Goal: Communication & Community: Answer question/provide support

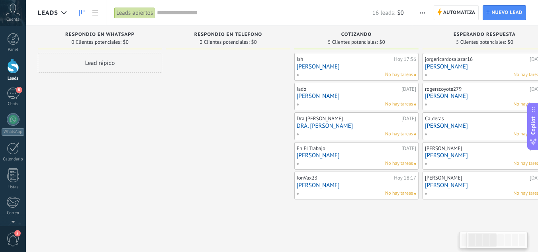
drag, startPoint x: 260, startPoint y: 203, endPoint x: 266, endPoint y: 222, distance: 19.7
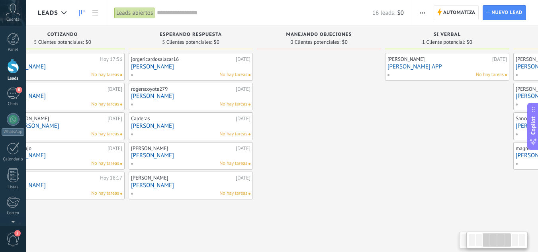
drag, startPoint x: 266, startPoint y: 222, endPoint x: 182, endPoint y: 222, distance: 83.7
click at [182, 222] on div "Leads Entrantes Solicitudes: 0 0 0 0 0 Respondió en Whatsapp 0 Clientes potenci…" at bounding box center [261, 136] width 1034 height 220
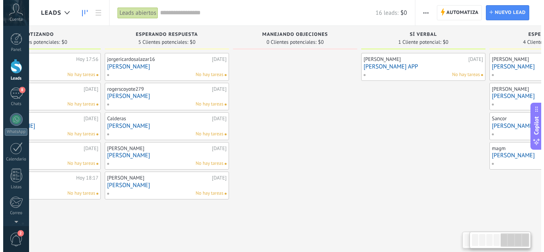
scroll to position [0, 534]
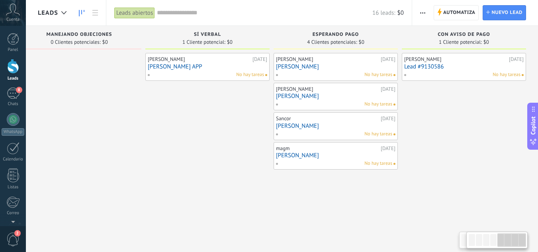
drag, startPoint x: 419, startPoint y: 202, endPoint x: 203, endPoint y: 181, distance: 217.4
click at [203, 181] on div "Leads Entrantes Solicitudes: 0 0 0 0 0 Respondió en Whatsapp 0 Clientes potenci…" at bounding box center [21, 136] width 1034 height 220
click at [340, 64] on link "[PERSON_NAME]" at bounding box center [336, 66] width 120 height 7
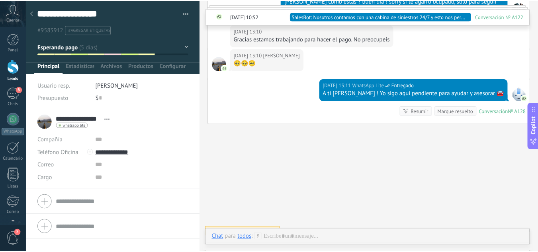
scroll to position [1486, 0]
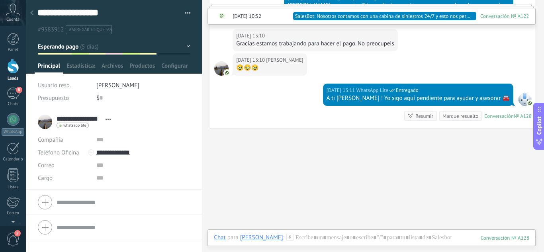
click at [16, 70] on div at bounding box center [13, 66] width 12 height 15
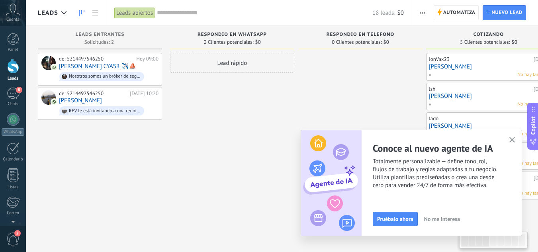
click at [512, 140] on use "button" at bounding box center [513, 140] width 6 height 6
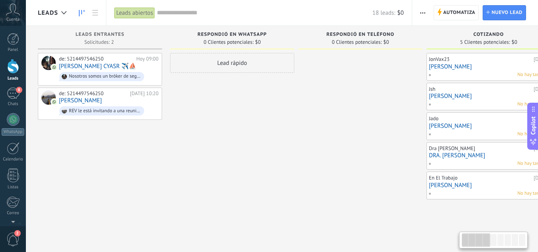
drag, startPoint x: 292, startPoint y: 204, endPoint x: 311, endPoint y: 211, distance: 20.5
click at [127, 104] on use at bounding box center [127, 103] width 6 height 7
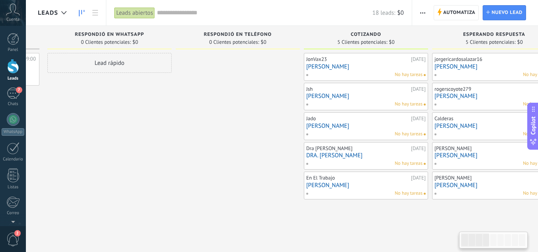
drag, startPoint x: 271, startPoint y: 188, endPoint x: 329, endPoint y: 213, distance: 63.7
click at [147, 186] on div "Lead rápido" at bounding box center [109, 127] width 124 height 148
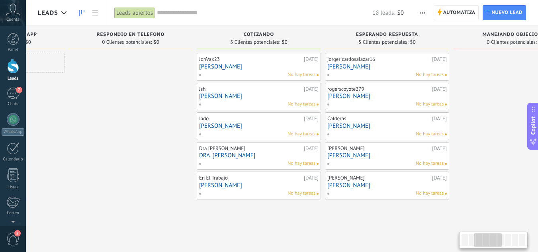
drag, startPoint x: 329, startPoint y: 213, endPoint x: 245, endPoint y: 212, distance: 84.9
click at [245, 212] on div "Leads Entrantes Solicitudes: 2 0 0 0 2 0 0 0 2 de: 5214497546250 [DATE] 09:00 […" at bounding box center [391, 136] width 1166 height 220
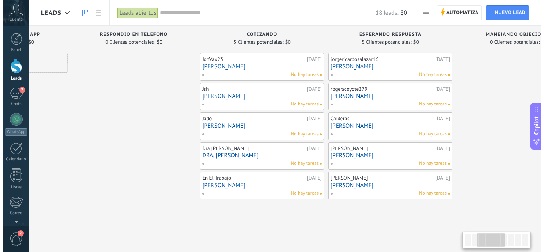
scroll to position [0, 232]
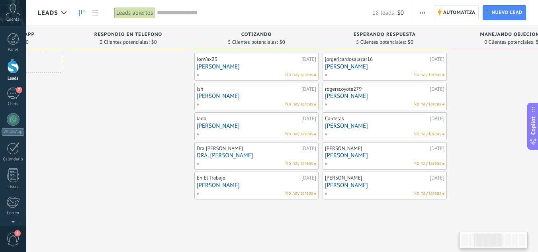
click at [243, 68] on link "[PERSON_NAME]" at bounding box center [257, 66] width 120 height 7
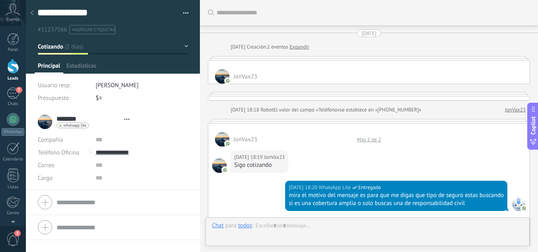
type textarea "**********"
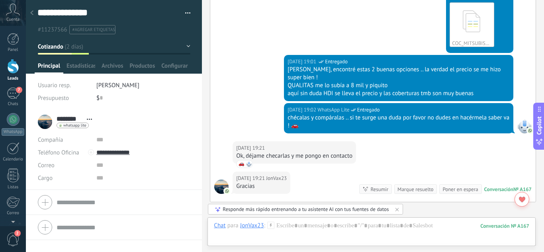
scroll to position [910, 0]
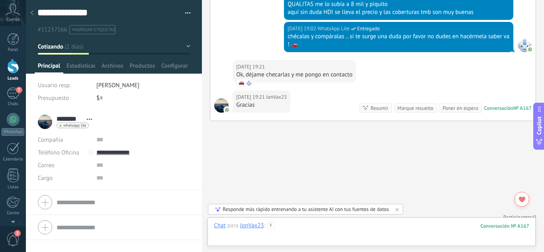
click at [348, 237] on div at bounding box center [372, 234] width 316 height 24
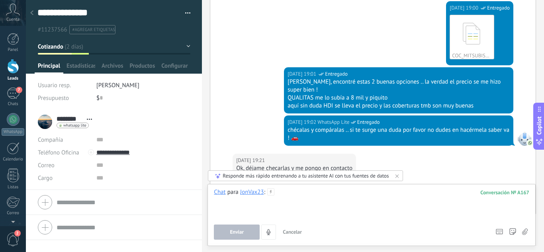
scroll to position [830, 0]
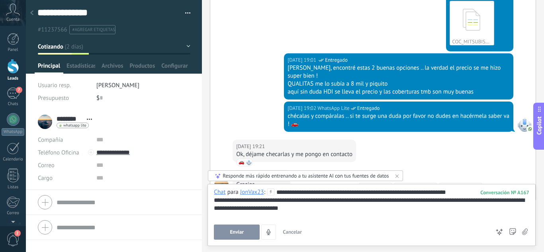
drag, startPoint x: 459, startPoint y: 205, endPoint x: 497, endPoint y: 214, distance: 38.8
click at [402, 232] on div "Enviar Cancelar Rastrear clics en links ? Reducir links largos y rastrear clics…" at bounding box center [352, 232] width 276 height 15
click at [327, 222] on div "**********" at bounding box center [372, 213] width 316 height 51
click at [253, 228] on button "Enviar" at bounding box center [237, 232] width 46 height 15
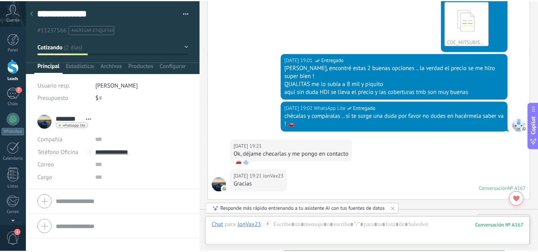
scroll to position [910, 0]
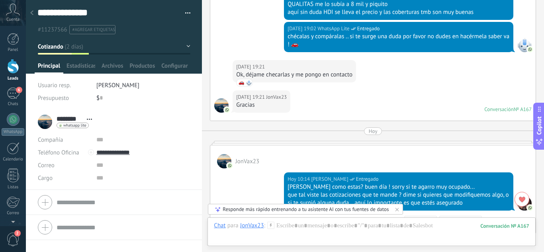
click at [12, 73] on div at bounding box center [13, 66] width 12 height 15
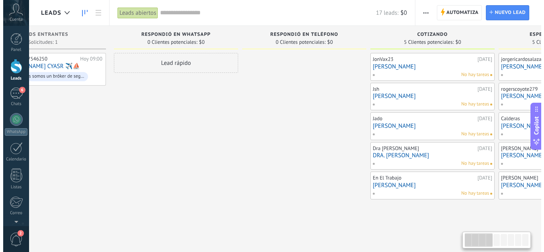
scroll to position [0, 69]
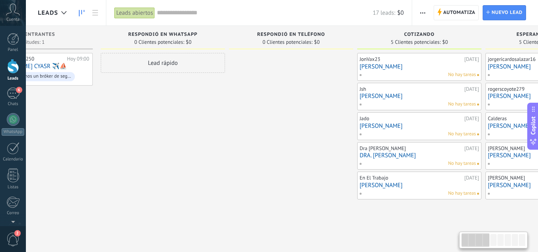
drag, startPoint x: 343, startPoint y: 186, endPoint x: 274, endPoint y: 182, distance: 69.5
click at [274, 182] on div at bounding box center [291, 127] width 124 height 148
click at [415, 96] on link "[PERSON_NAME]" at bounding box center [420, 96] width 120 height 7
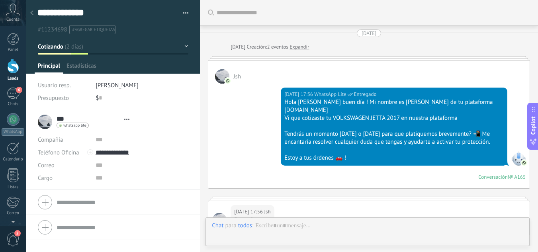
type textarea "**********"
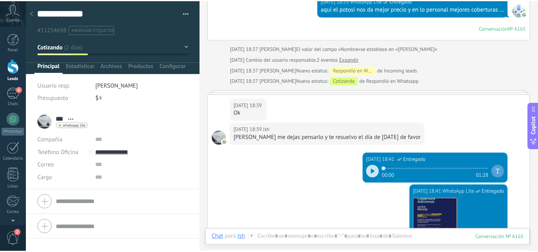
scroll to position [994, 0]
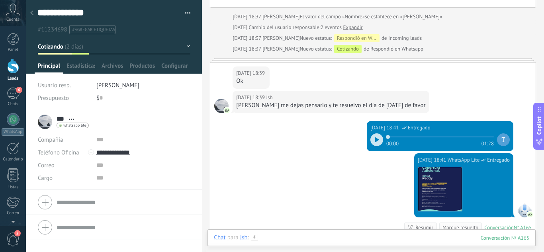
click at [347, 239] on div at bounding box center [372, 246] width 316 height 24
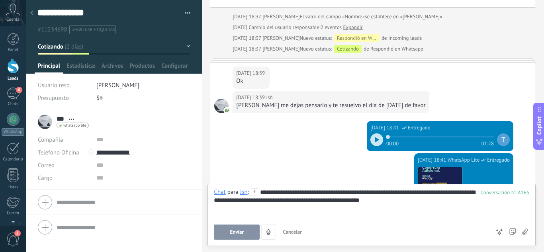
click at [398, 213] on div "**********" at bounding box center [372, 203] width 316 height 30
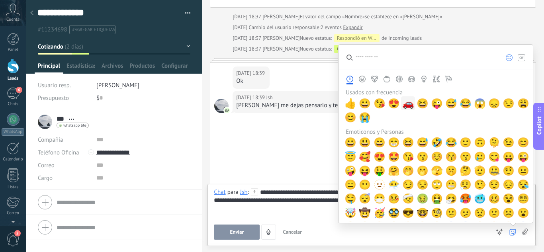
click at [414, 104] on div "🚗" at bounding box center [408, 103] width 14 height 14
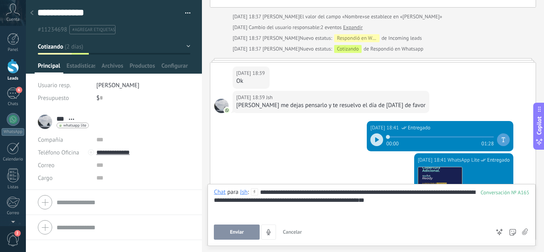
click at [333, 220] on div "**********" at bounding box center [372, 213] width 316 height 51
click at [239, 236] on button "Enviar" at bounding box center [237, 232] width 46 height 15
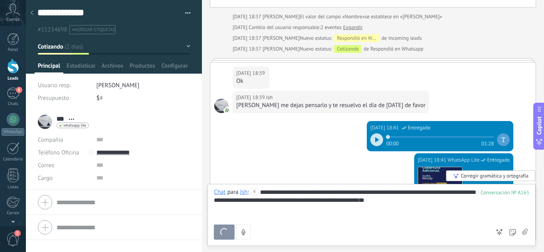
click at [11, 69] on div at bounding box center [13, 66] width 12 height 15
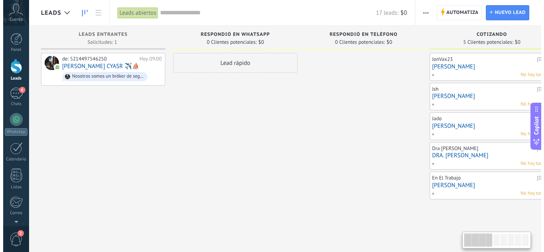
scroll to position [0, 144]
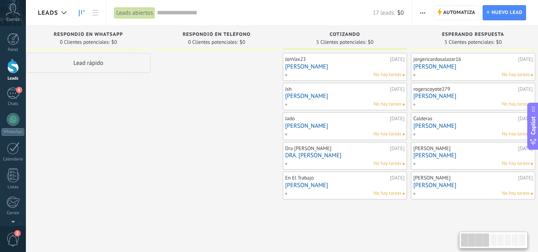
drag, startPoint x: 385, startPoint y: 199, endPoint x: 241, endPoint y: 183, distance: 144.7
click at [241, 183] on div at bounding box center [217, 127] width 124 height 148
click at [341, 125] on link "[PERSON_NAME]" at bounding box center [345, 126] width 120 height 7
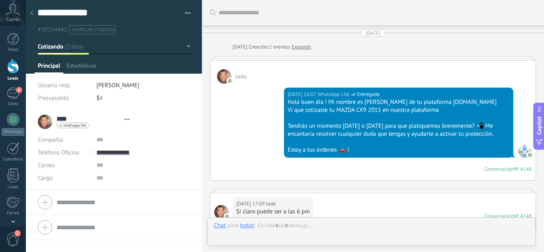
type textarea "**********"
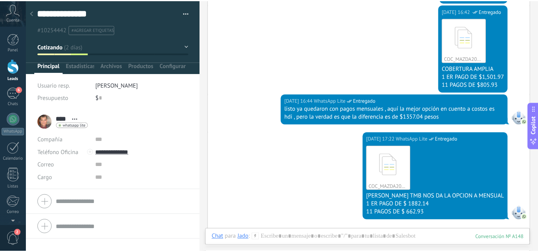
scroll to position [1366, 0]
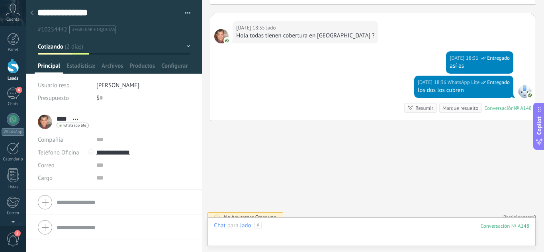
click at [310, 240] on div at bounding box center [372, 234] width 316 height 24
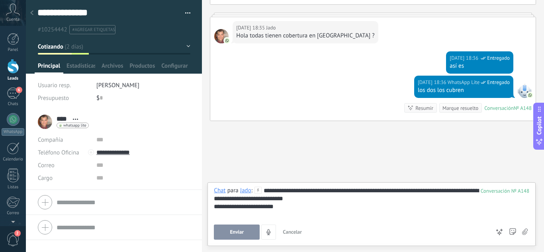
click at [247, 232] on button "Enviar" at bounding box center [237, 232] width 46 height 15
click at [18, 74] on link "Leads" at bounding box center [13, 70] width 26 height 22
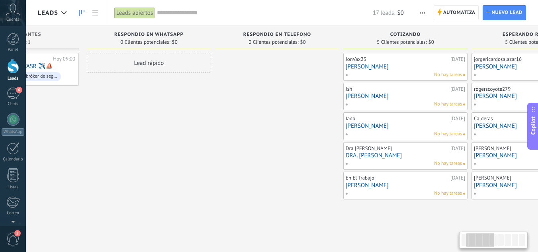
drag, startPoint x: 381, startPoint y: 206, endPoint x: 318, endPoint y: 207, distance: 62.6
click at [248, 214] on div "Leads Entrantes Solicitudes: 1 0 0 0 1 0 0 0 1 de: 5214497546250 [DATE] 09:00 […" at bounding box center [538, 136] width 1166 height 220
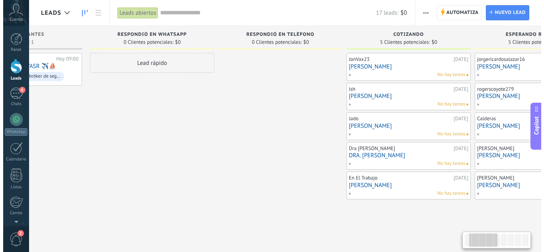
scroll to position [0, 133]
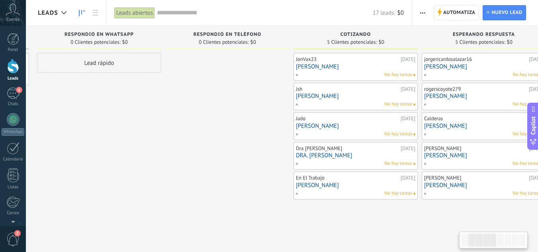
click at [347, 186] on link "[PERSON_NAME]" at bounding box center [356, 185] width 120 height 7
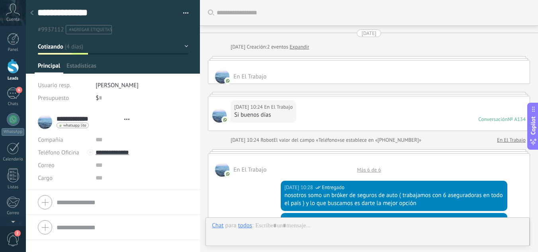
type textarea "**********"
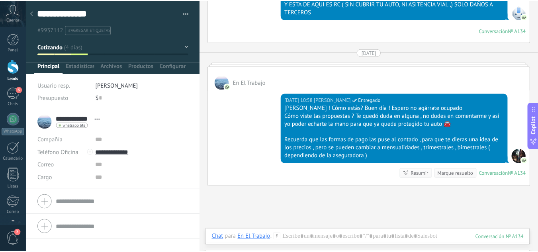
scroll to position [1079, 0]
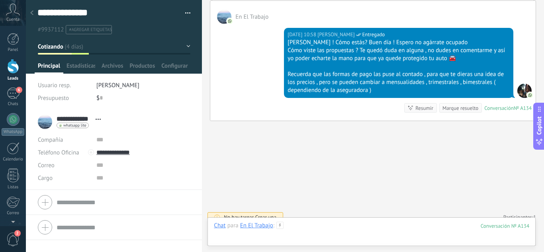
click at [312, 225] on div at bounding box center [372, 234] width 316 height 24
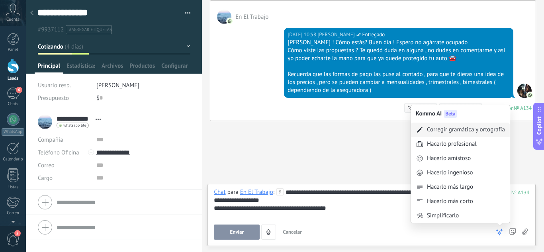
click at [476, 131] on div "Corregir gramática y ortografía" at bounding box center [466, 130] width 78 height 8
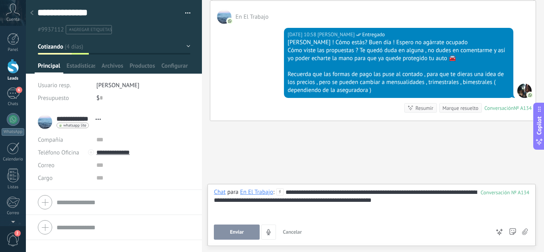
click at [516, 232] on div "Enviar Cancelar Rastrear clics en links ? Reducir links largos y rastrear clics…" at bounding box center [372, 232] width 316 height 15
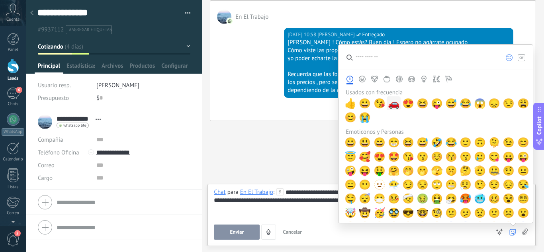
click at [397, 102] on span "🚗" at bounding box center [394, 103] width 12 height 11
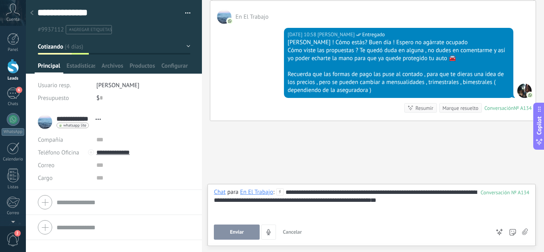
click at [237, 231] on span "Enviar" at bounding box center [237, 232] width 14 height 6
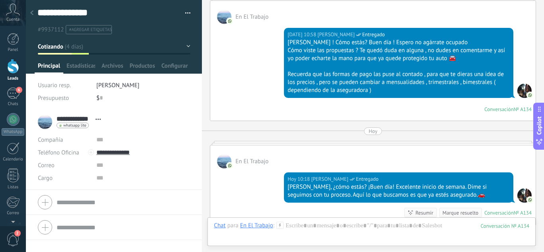
click at [12, 71] on div at bounding box center [13, 66] width 12 height 15
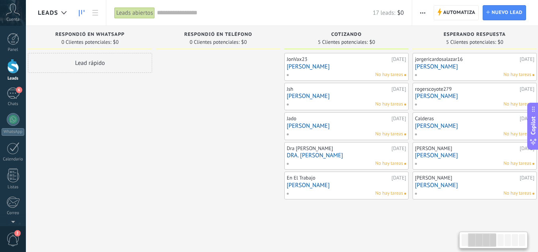
drag, startPoint x: 294, startPoint y: 206, endPoint x: 150, endPoint y: 214, distance: 144.9
click at [150, 214] on div "Leads Entrantes Solicitudes: 1 0 0 0 1 0 0 0 1 de: 5214497546250 [DATE] 09:00 […" at bounding box center [479, 136] width 1166 height 220
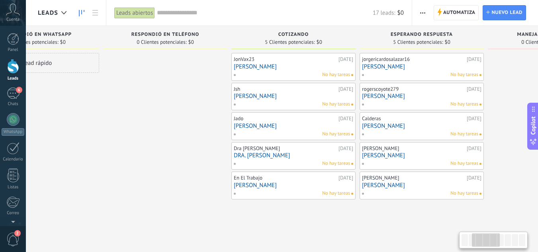
scroll to position [0, 197]
drag, startPoint x: 270, startPoint y: 214, endPoint x: 218, endPoint y: 213, distance: 52.2
click at [218, 213] on div "Leads Entrantes Solicitudes: 1 0 0 0 1 0 0 0 1 de: 5214497546250 [DATE] 09:00 […" at bounding box center [424, 136] width 1166 height 220
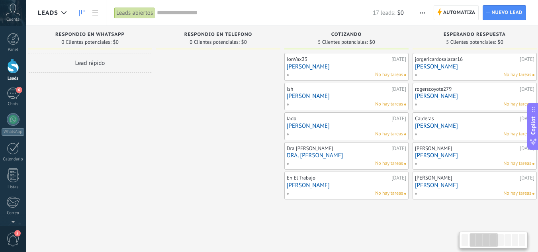
drag, startPoint x: 117, startPoint y: 206, endPoint x: 172, endPoint y: 211, distance: 54.8
click at [172, 211] on div "Leads Entrantes Solicitudes: 1 0 0 0 1 0 0 0 1 de: 5214497546250 [DATE] 09:00 […" at bounding box center [479, 136] width 1166 height 220
